Goal: Task Accomplishment & Management: Manage account settings

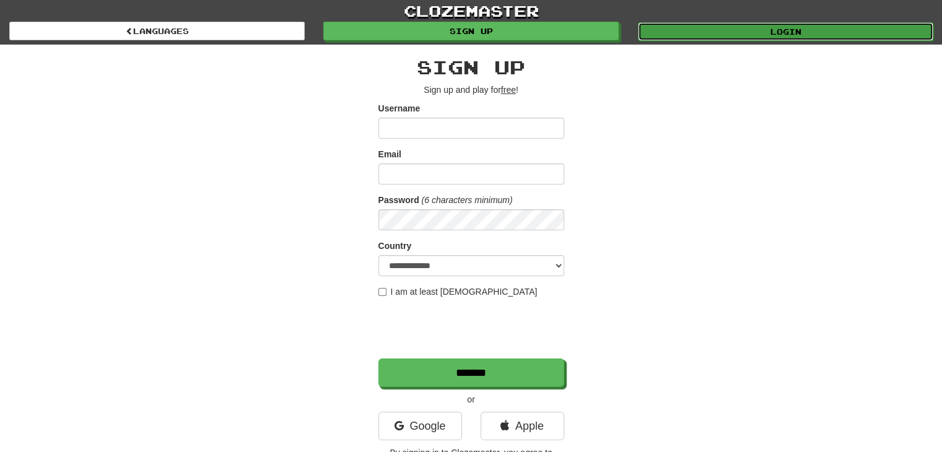
click at [701, 35] on link "Login" at bounding box center [785, 31] width 295 height 19
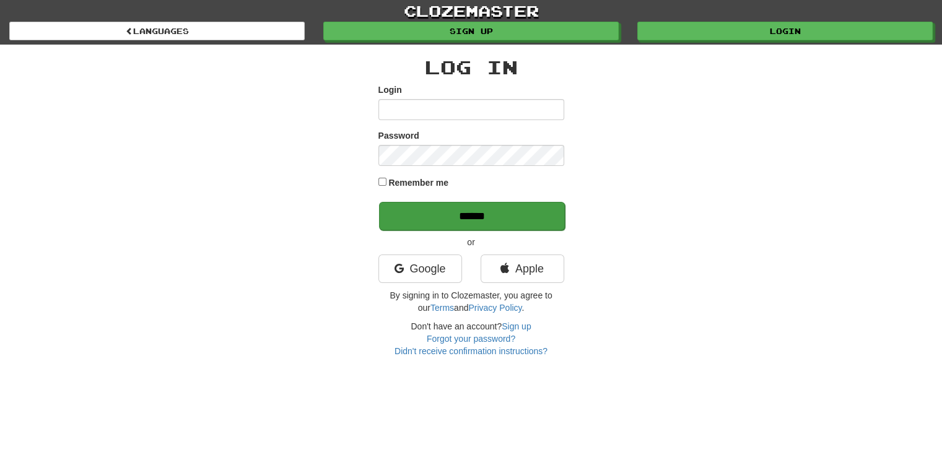
type input "**********"
click at [520, 214] on input "******" at bounding box center [472, 216] width 186 height 28
